Goal: Transaction & Acquisition: Book appointment/travel/reservation

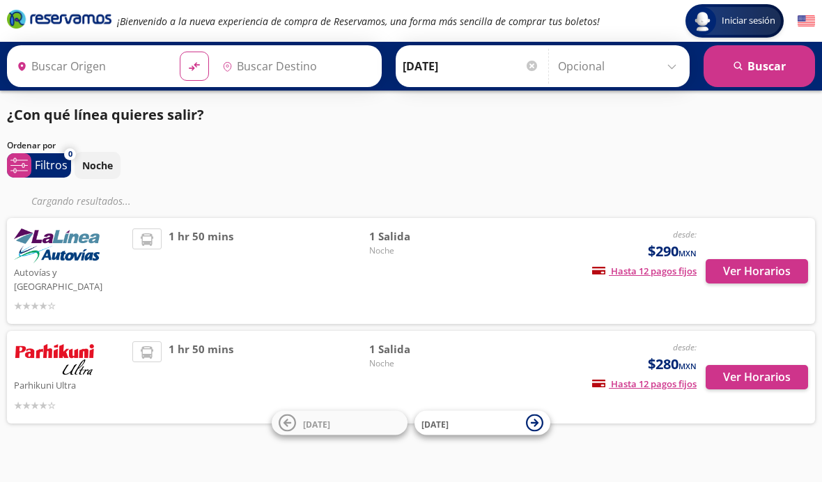
type input "Uruapan, [GEOGRAPHIC_DATA]"
type input "[GEOGRAPHIC_DATA], [GEOGRAPHIC_DATA]"
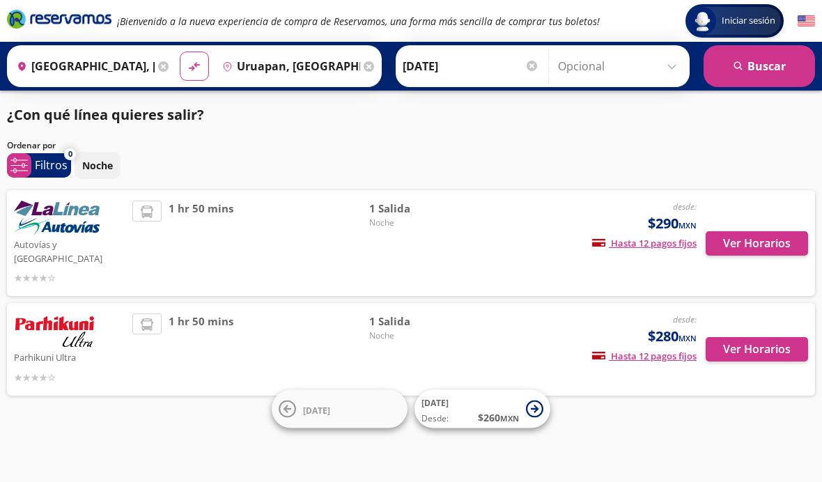
click at [26, 281] on div "Autovías y La Línea desde: $290 MXN Hasta 12 pagos fijos Pagos fijos en compras…" at bounding box center [411, 243] width 808 height 106
click at [52, 332] on img at bounding box center [54, 330] width 81 height 35
click at [49, 313] on img at bounding box center [54, 330] width 81 height 35
click at [44, 313] on img at bounding box center [54, 330] width 81 height 35
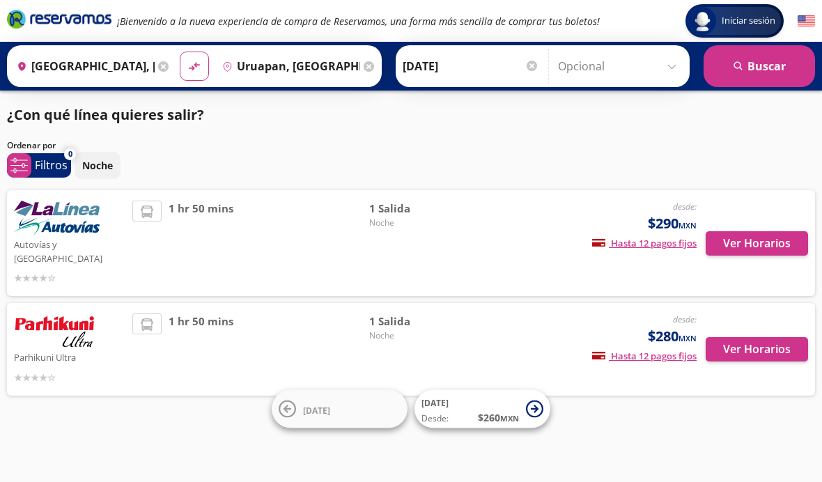
click at [616, 313] on div "desde: $280 MXN Hasta 12 pagos fijos Pagos fijos en compras mayores a $30 MXN, …" at bounding box center [585, 349] width 223 height 72
click at [665, 326] on span "$280 MXN" at bounding box center [672, 336] width 49 height 21
click at [397, 329] on span "Noche" at bounding box center [418, 335] width 98 height 13
click at [52, 313] on img at bounding box center [54, 330] width 81 height 35
click at [185, 313] on span "1 hr 50 mins" at bounding box center [201, 349] width 65 height 72
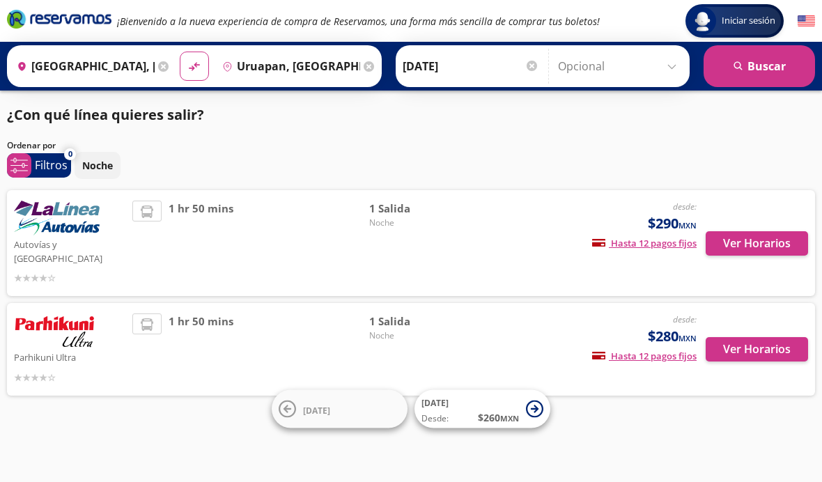
click at [60, 313] on img at bounding box center [54, 330] width 81 height 35
click at [31, 273] on icon at bounding box center [26, 278] width 8 height 10
click at [27, 201] on img at bounding box center [57, 218] width 86 height 35
click at [47, 313] on img at bounding box center [54, 330] width 81 height 35
click at [42, 313] on img at bounding box center [54, 330] width 81 height 35
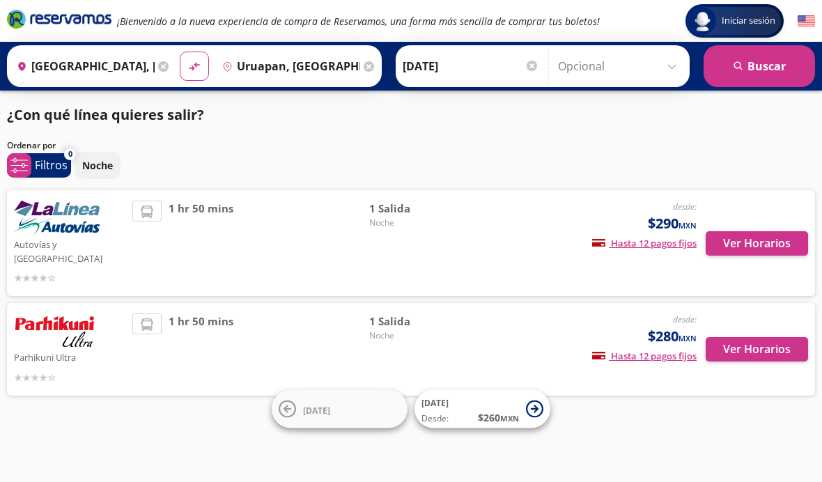
click at [59, 313] on img at bounding box center [54, 330] width 81 height 35
click at [45, 313] on img at bounding box center [54, 330] width 81 height 35
click at [40, 313] on img at bounding box center [54, 330] width 81 height 35
click at [38, 313] on img at bounding box center [54, 330] width 81 height 35
click at [62, 313] on img at bounding box center [54, 330] width 81 height 35
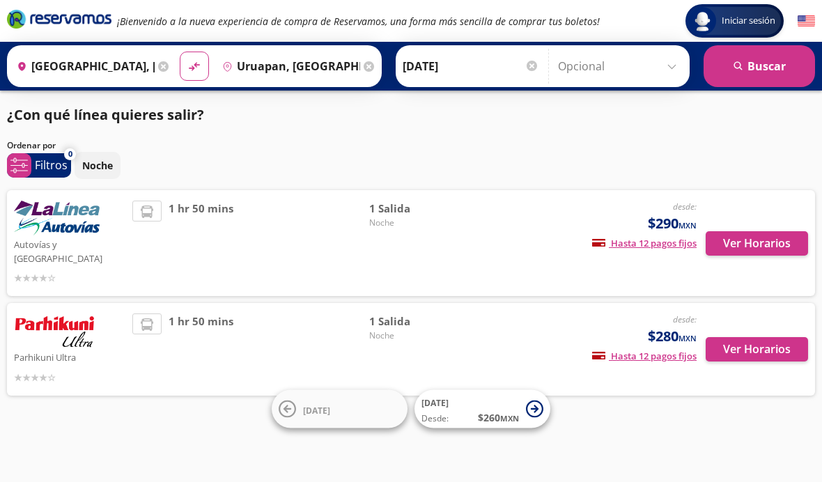
click at [27, 313] on img at bounding box center [54, 330] width 81 height 35
click at [465, 329] on span "Noche" at bounding box center [418, 335] width 98 height 13
click at [391, 329] on span "Noche" at bounding box center [418, 335] width 98 height 13
click at [46, 313] on img at bounding box center [54, 330] width 81 height 35
click at [33, 313] on img at bounding box center [54, 330] width 81 height 35
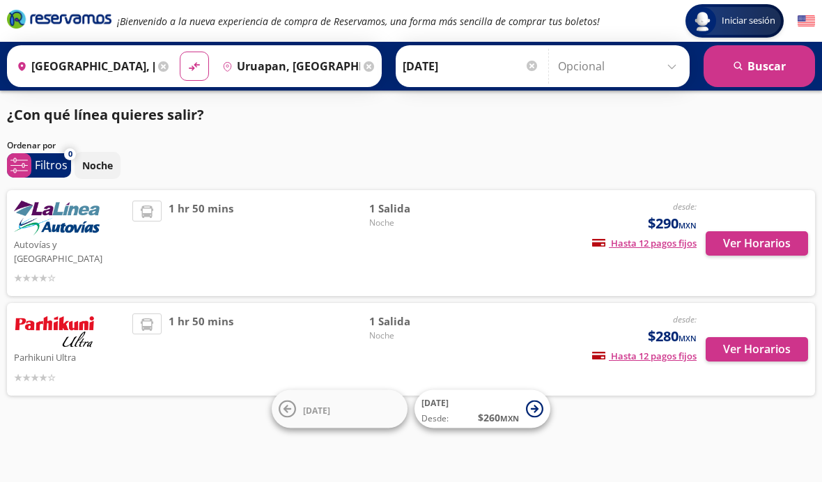
click at [32, 313] on img at bounding box center [54, 330] width 81 height 35
click at [144, 303] on div "Parhikuni Ultra desde: $280 MXN Hasta 12 pagos fijos Pagos fijos en compras may…" at bounding box center [411, 349] width 808 height 93
click at [392, 303] on div "Parhikuni Ultra desde: $280 MXN Hasta 12 pagos fijos Pagos fijos en compras may…" at bounding box center [411, 349] width 808 height 93
click at [59, 320] on img at bounding box center [54, 330] width 81 height 35
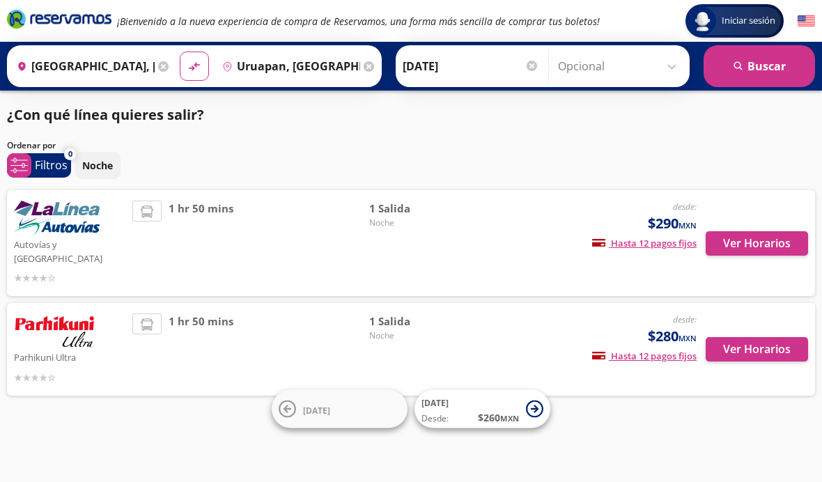
click at [532, 343] on div "desde: $280 MXN Hasta 12 pagos fijos Pagos fijos en compras mayores a $30 MXN, …" at bounding box center [585, 349] width 223 height 72
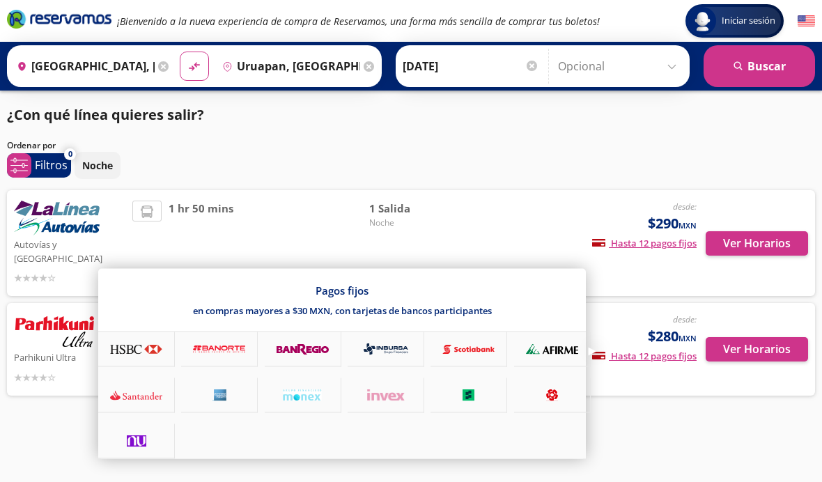
click at [681, 333] on small "MXN" at bounding box center [687, 338] width 18 height 10
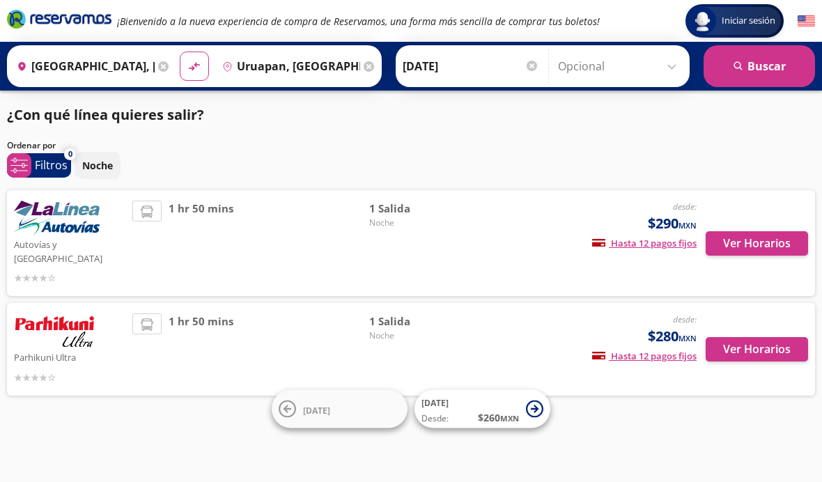
click at [737, 337] on button "Ver Horarios" at bounding box center [757, 349] width 102 height 24
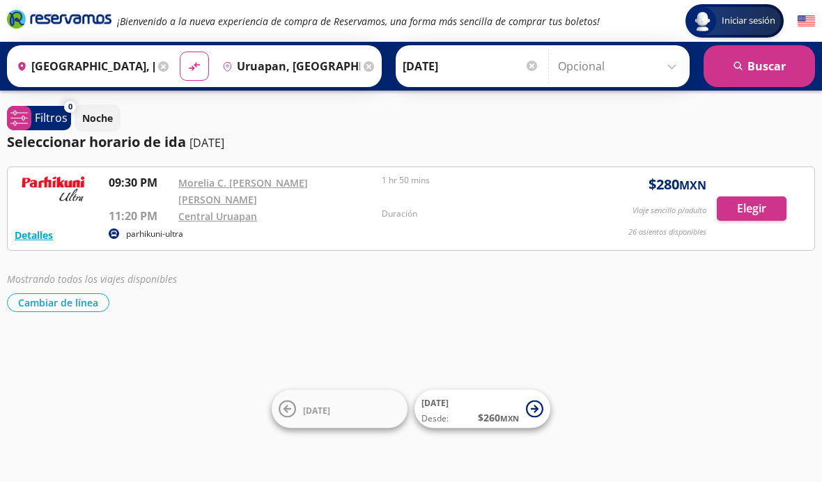
click at [747, 201] on button "Elegir" at bounding box center [752, 208] width 70 height 24
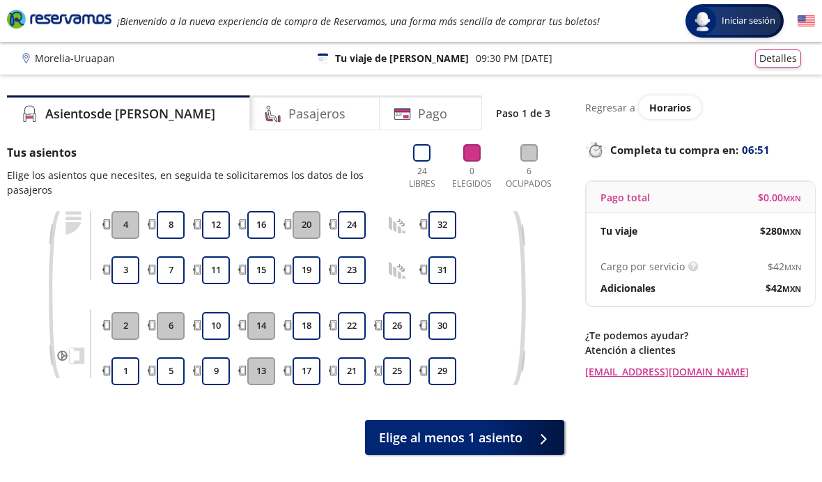
click at [21, 148] on p "Tus asientos" at bounding box center [198, 152] width 383 height 17
